Goal: Task Accomplishment & Management: Manage account settings

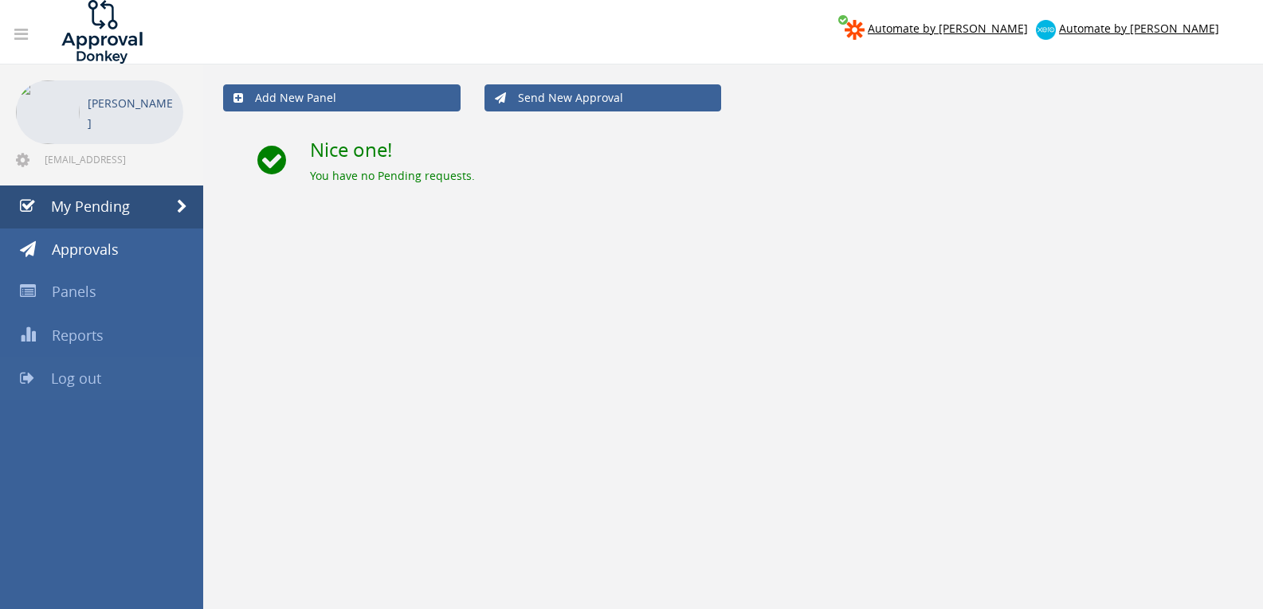
click at [92, 368] on link "Log out" at bounding box center [101, 379] width 203 height 43
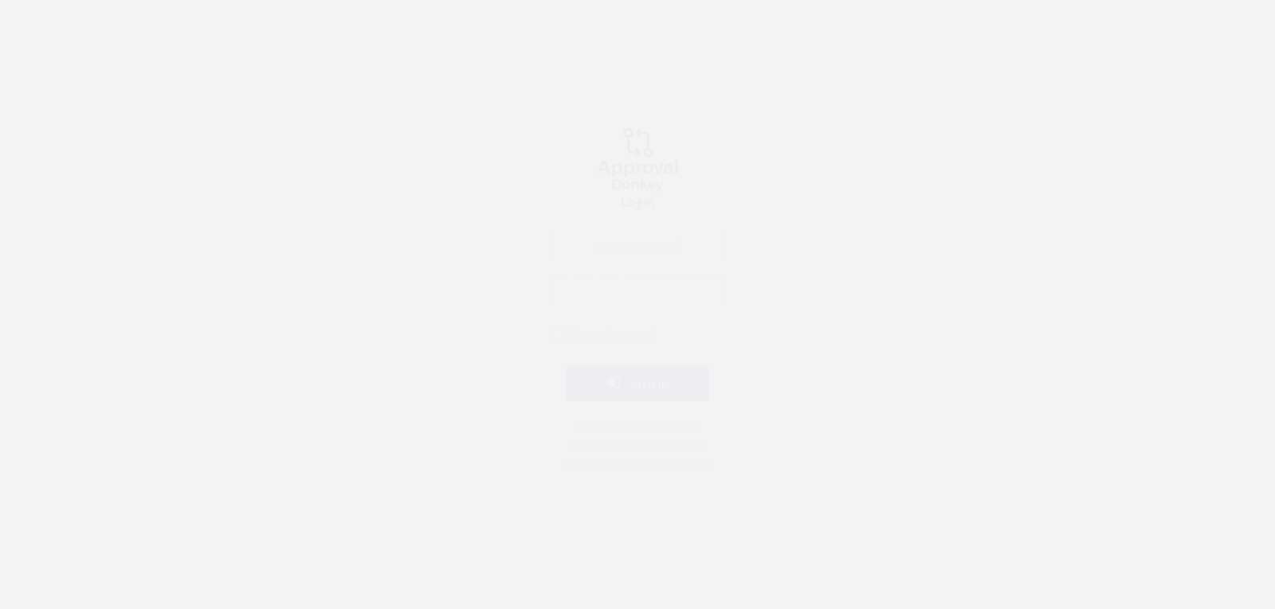
click at [579, 269] on input "email" at bounding box center [637, 261] width 177 height 32
type input "[EMAIL_ADDRESS][DOMAIN_NAME]"
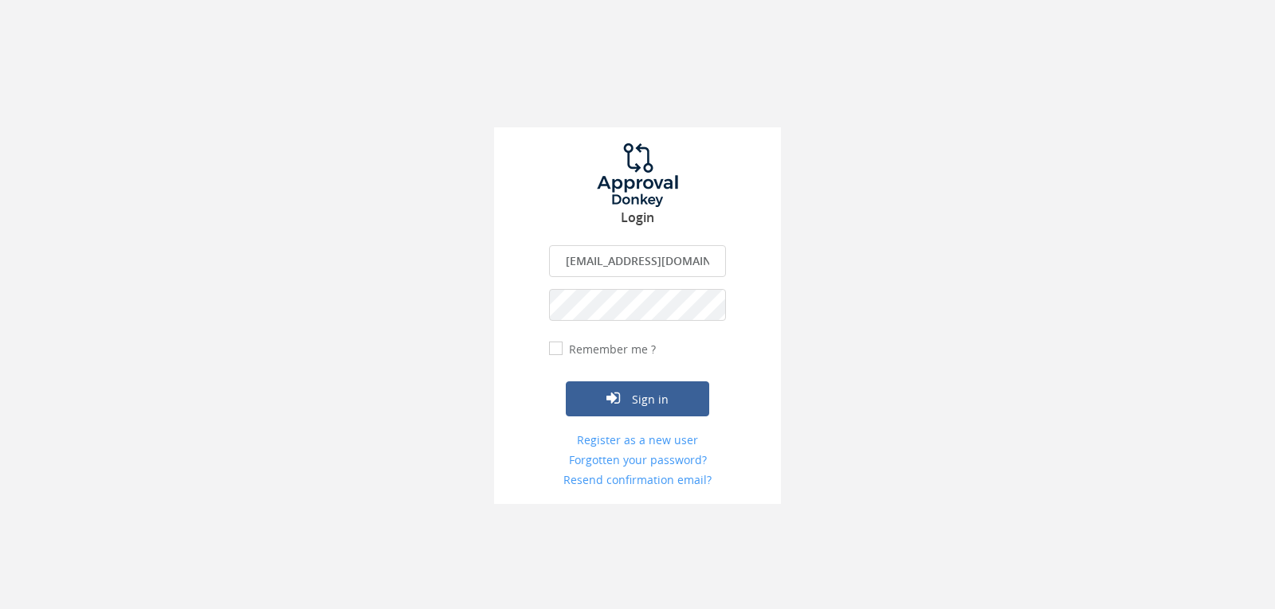
click at [566, 382] on button "Sign in" at bounding box center [637, 399] width 143 height 35
